Goal: Check status

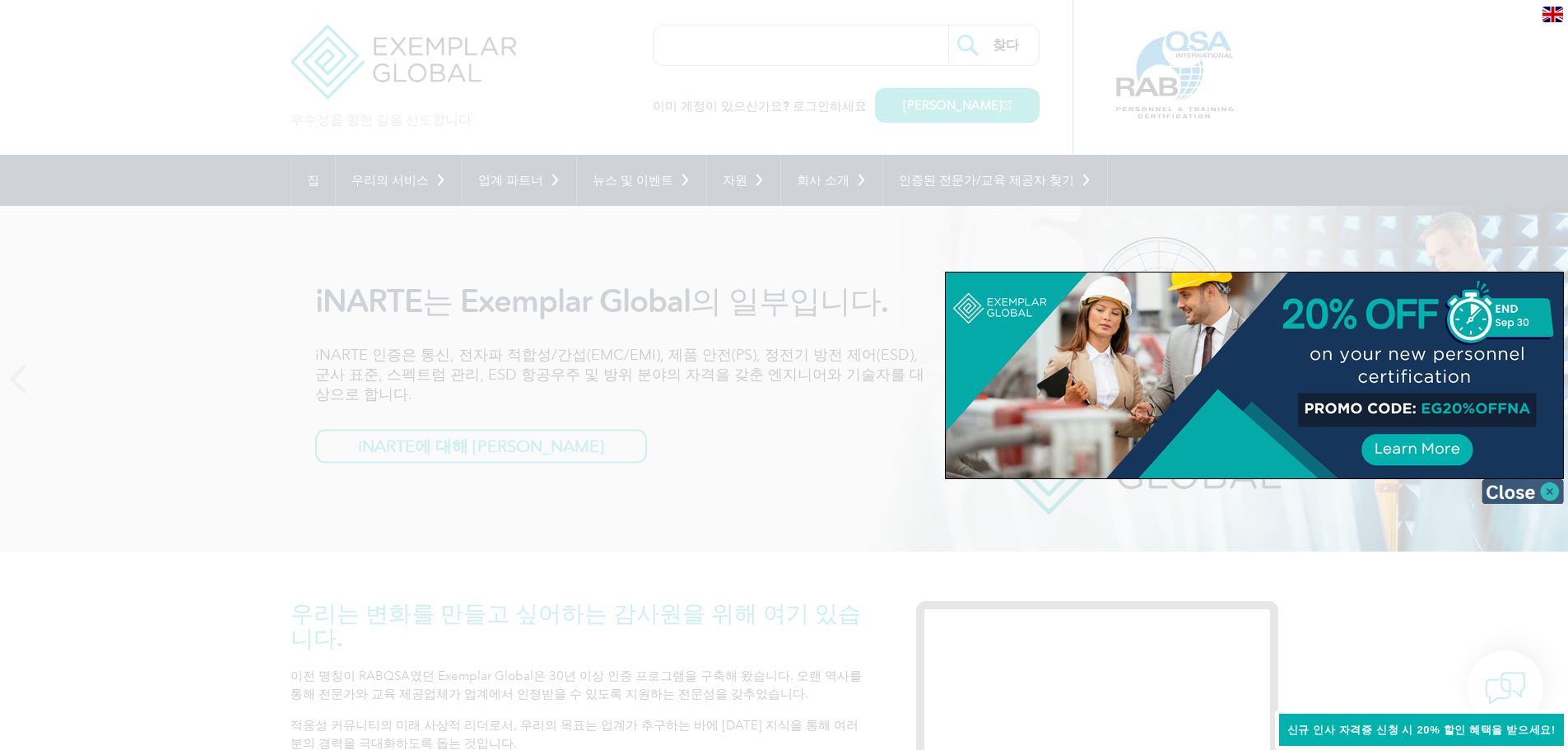
click at [1510, 484] on img at bounding box center [1523, 491] width 82 height 25
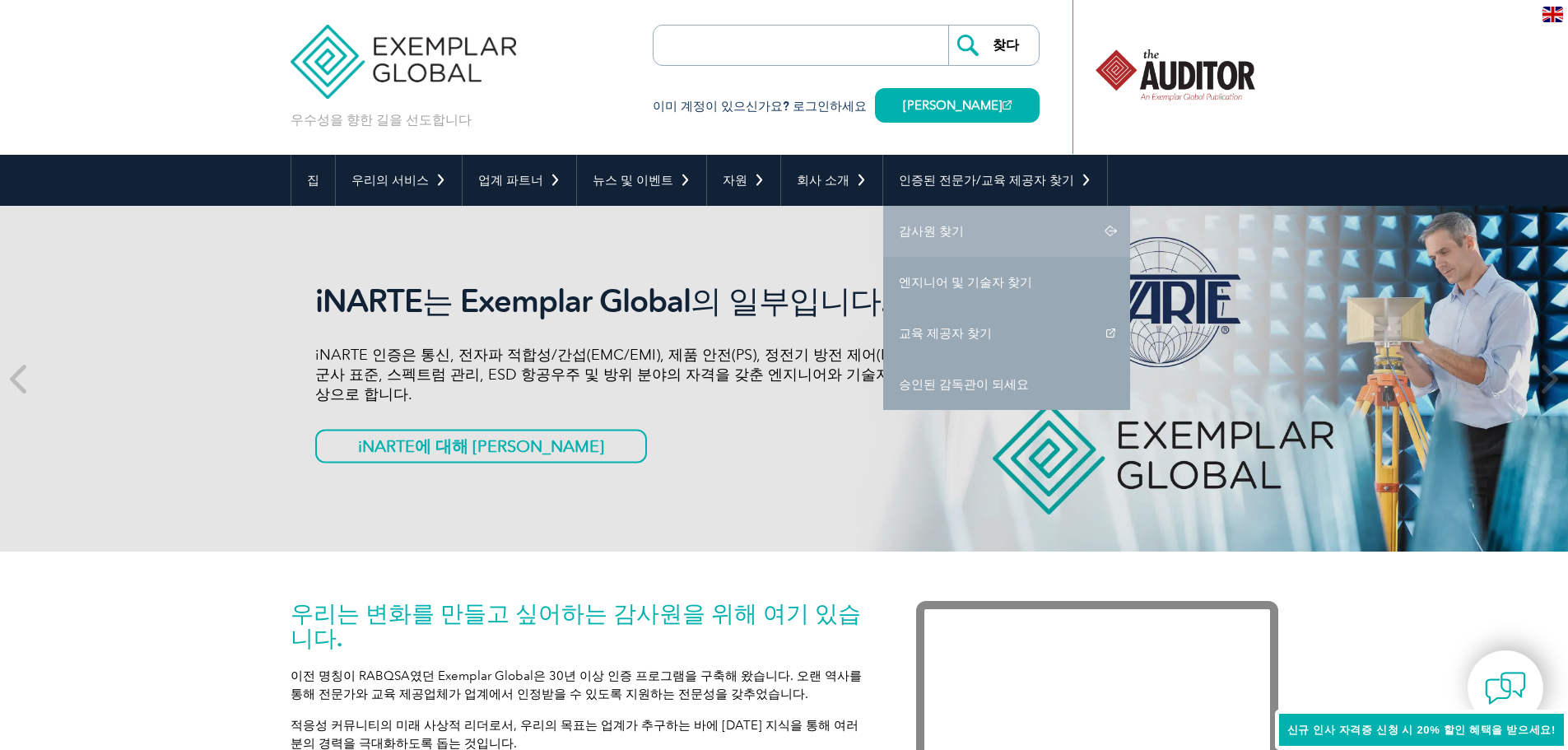
click at [925, 238] on font "감사원 찾기" at bounding box center [931, 231] width 65 height 15
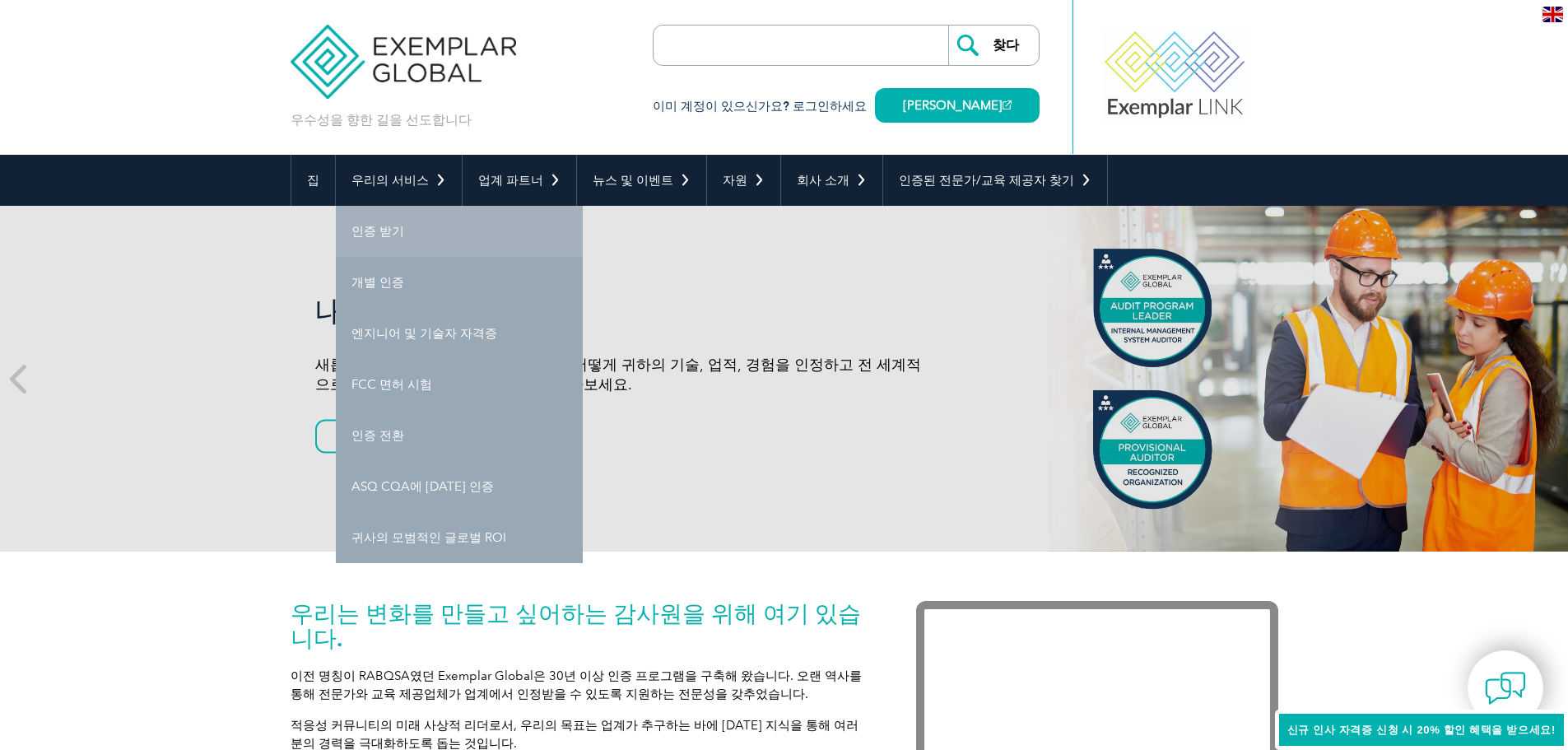
click at [405, 230] on link "인증 받기" at bounding box center [460, 232] width 247 height 51
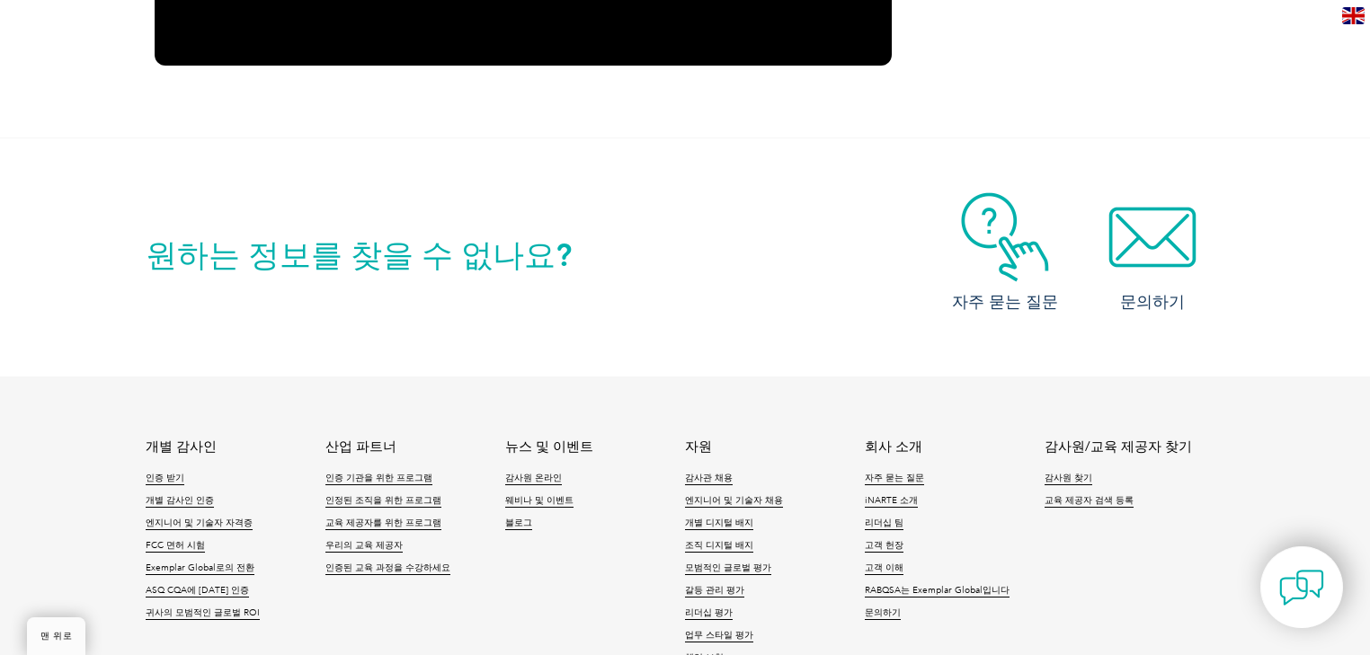
scroll to position [2784, 0]
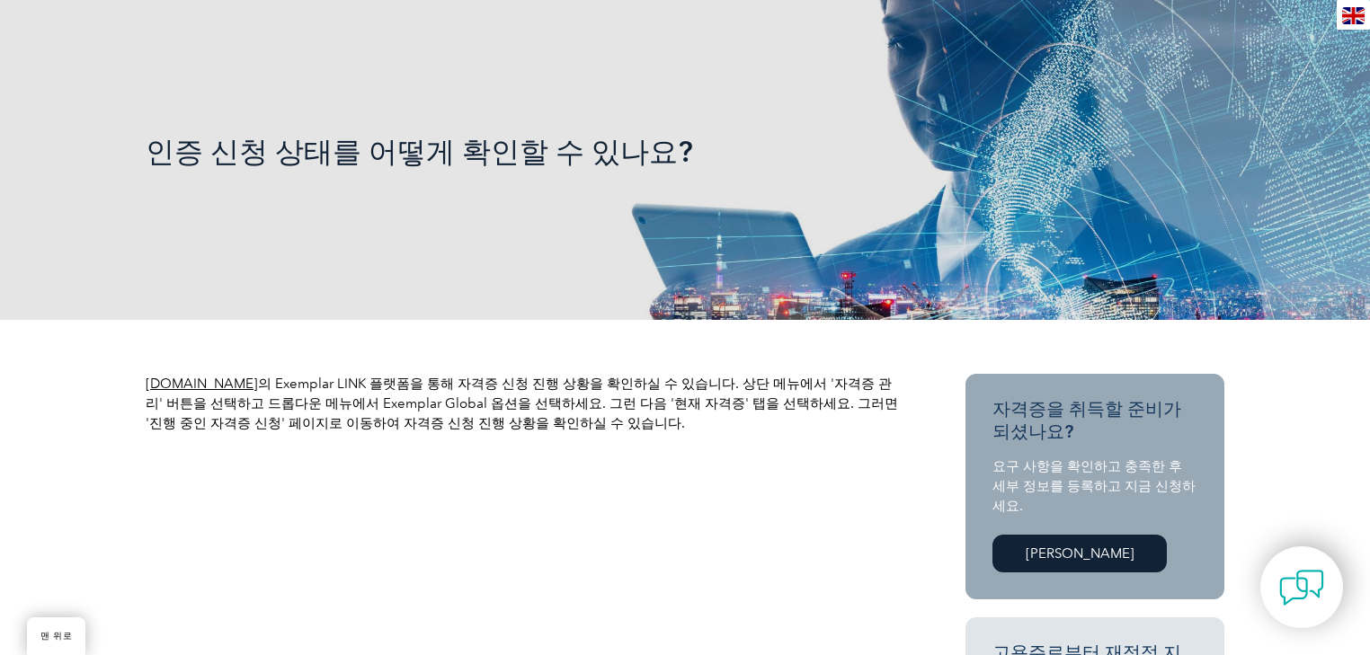
scroll to position [479, 0]
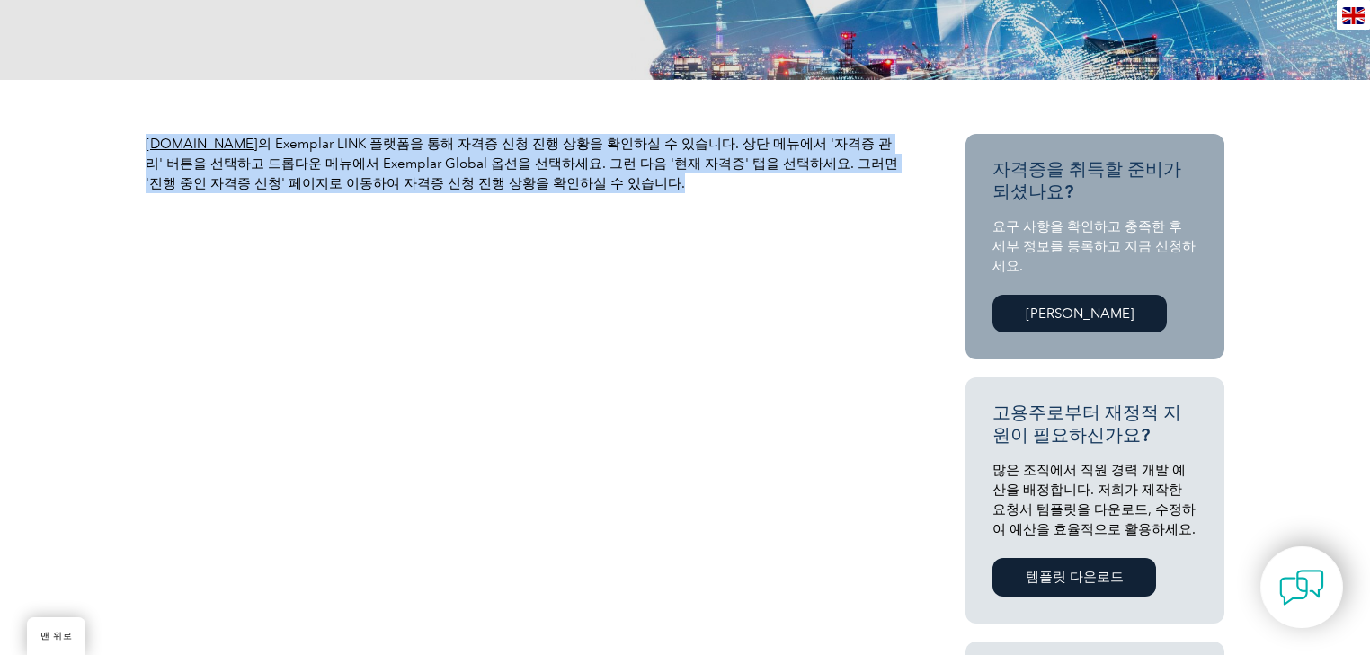
drag, startPoint x: 478, startPoint y: 119, endPoint x: 609, endPoint y: 188, distance: 148.4
click at [609, 188] on div "www.exemplarlink.org 의 Exemplar LINK 플랫폼을 통해 자격증 신청 진행 상황을 확인하실 수 있습니다 . 상단 메뉴에…" at bounding box center [685, 645] width 1079 height 1131
click at [609, 188] on p "www.exemplarlink.org 의 Exemplar LINK 플랫폼을 통해 자격증 신청 진행 상황을 확인하실 수 있습니다 . 상단 메뉴에…" at bounding box center [523, 163] width 755 height 59
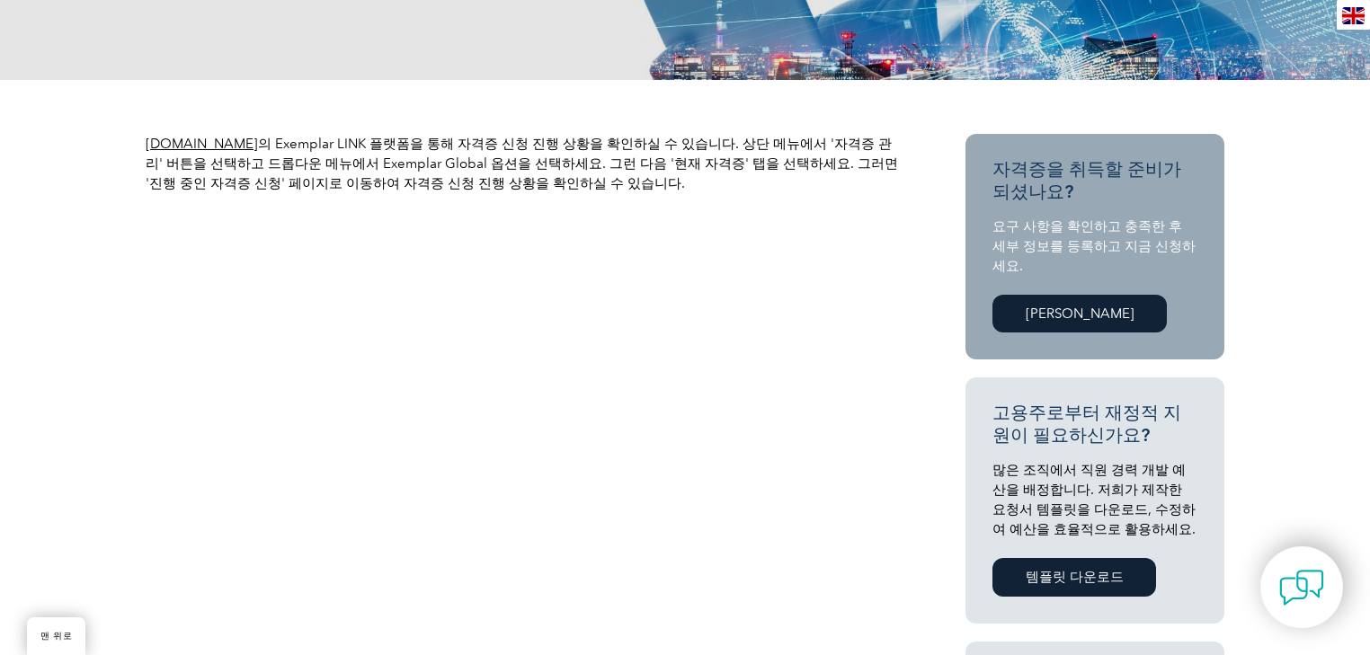
drag, startPoint x: 529, startPoint y: 97, endPoint x: 663, endPoint y: 259, distance: 210.0
click at [663, 259] on div "www.exemplarlink.org 의 Exemplar LINK 플랫폼을 통해 자격증 신청 진행 상황을 확인하실 수 있습니다 . 상단 메뉴에…" at bounding box center [685, 645] width 1079 height 1131
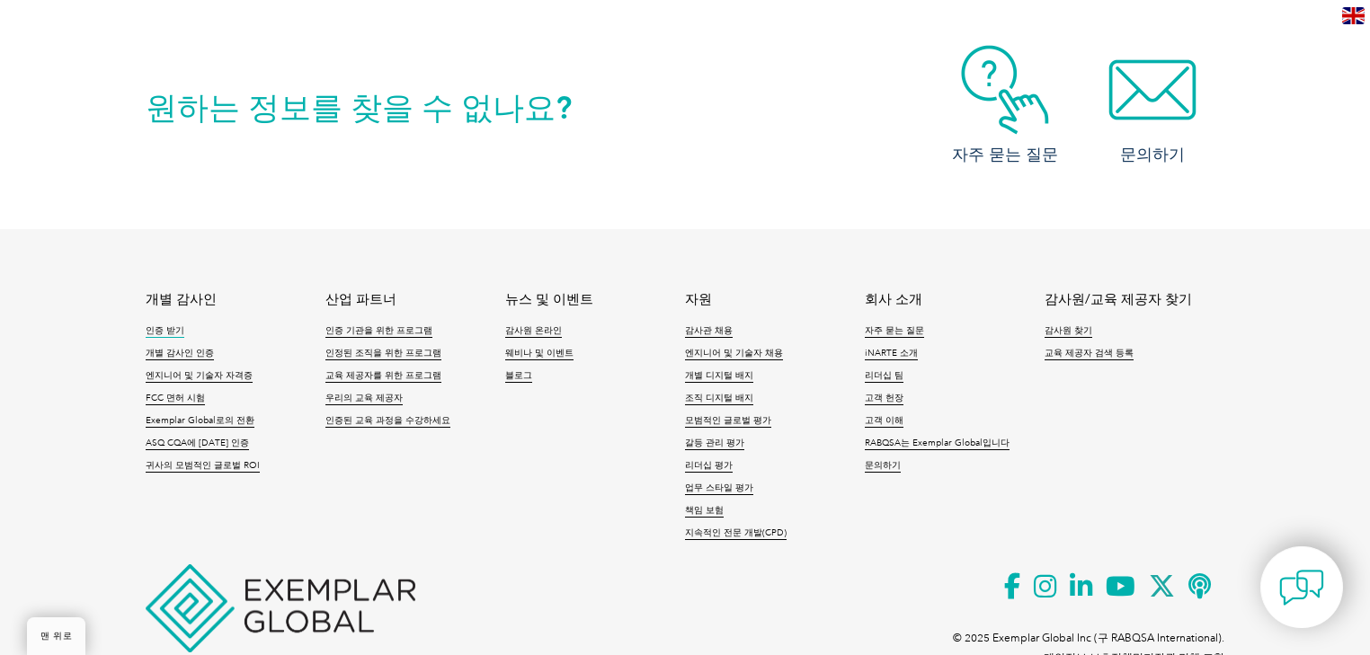
click at [156, 325] on font "인증 받기" at bounding box center [165, 330] width 39 height 11
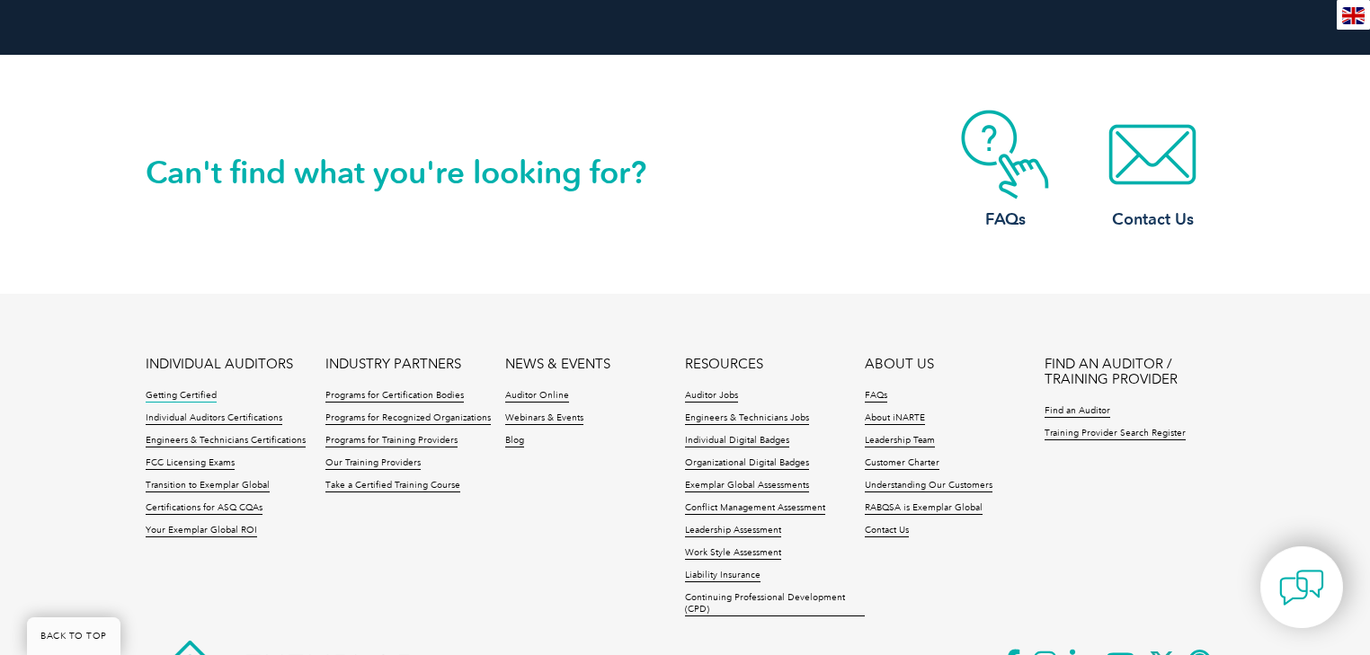
scroll to position [2019, 0]
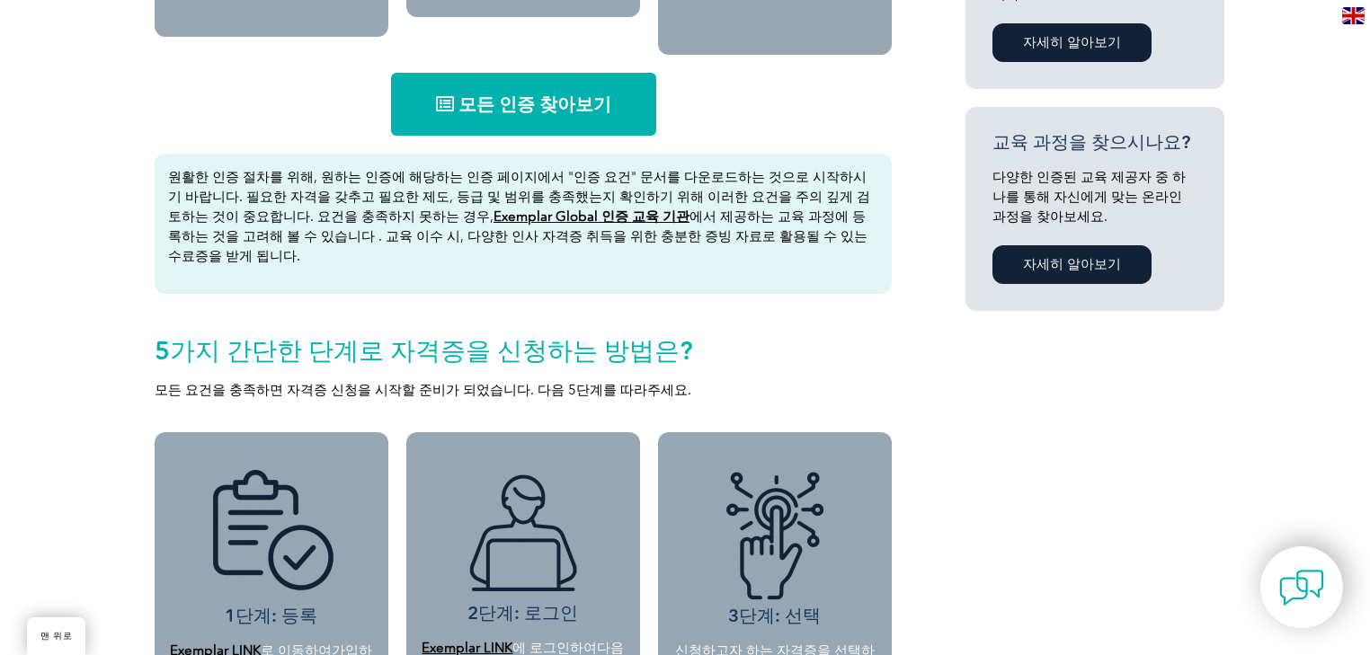
scroll to position [2784, 0]
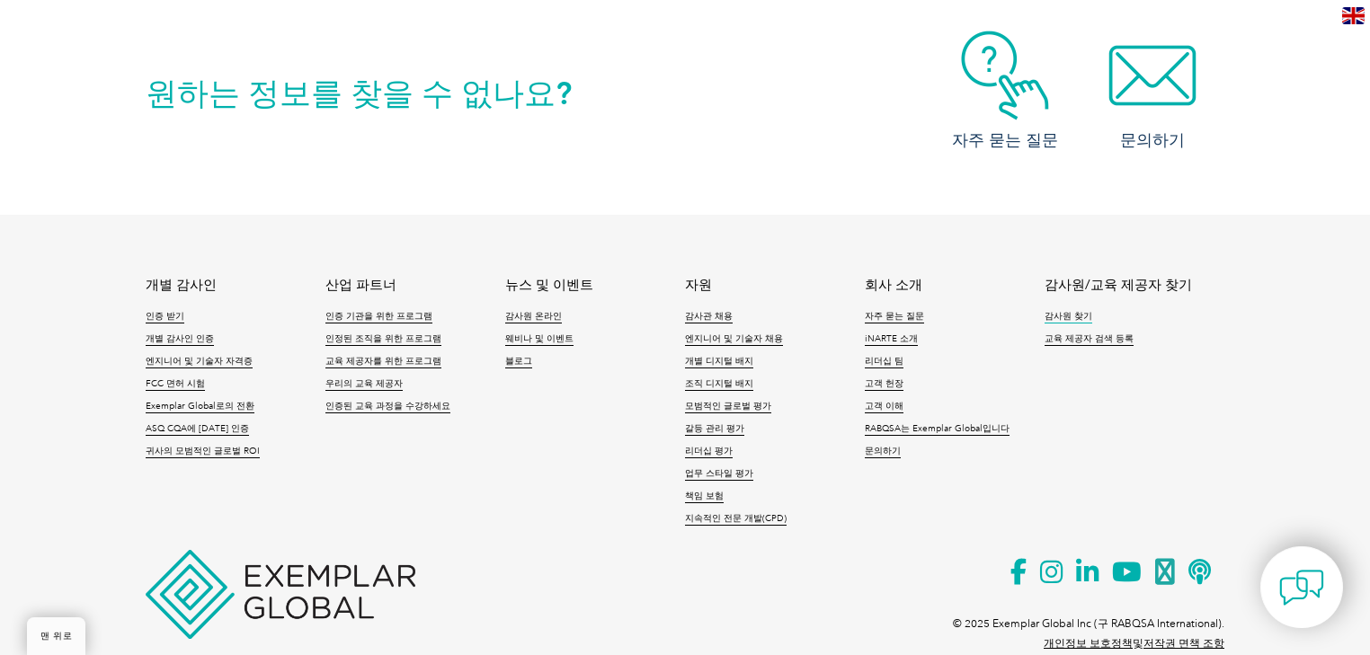
click at [1061, 311] on font "감사원 찾기" at bounding box center [1068, 316] width 48 height 11
